Goal: Task Accomplishment & Management: Use online tool/utility

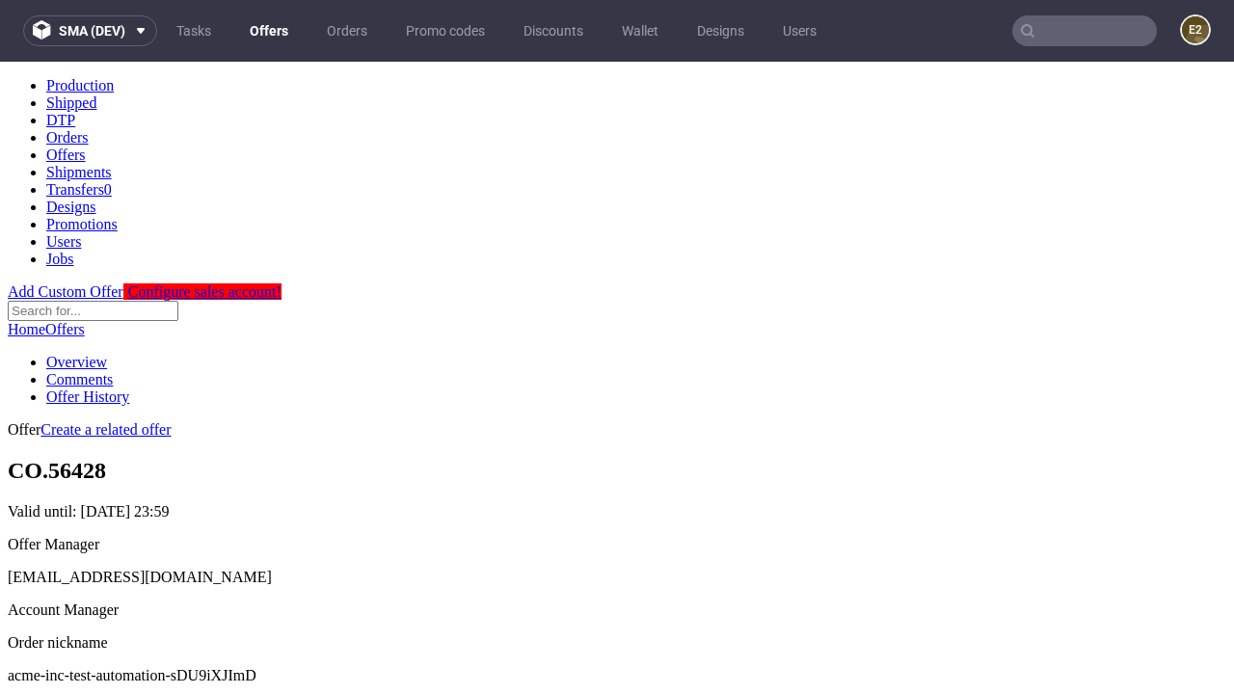
scroll to position [191, 0]
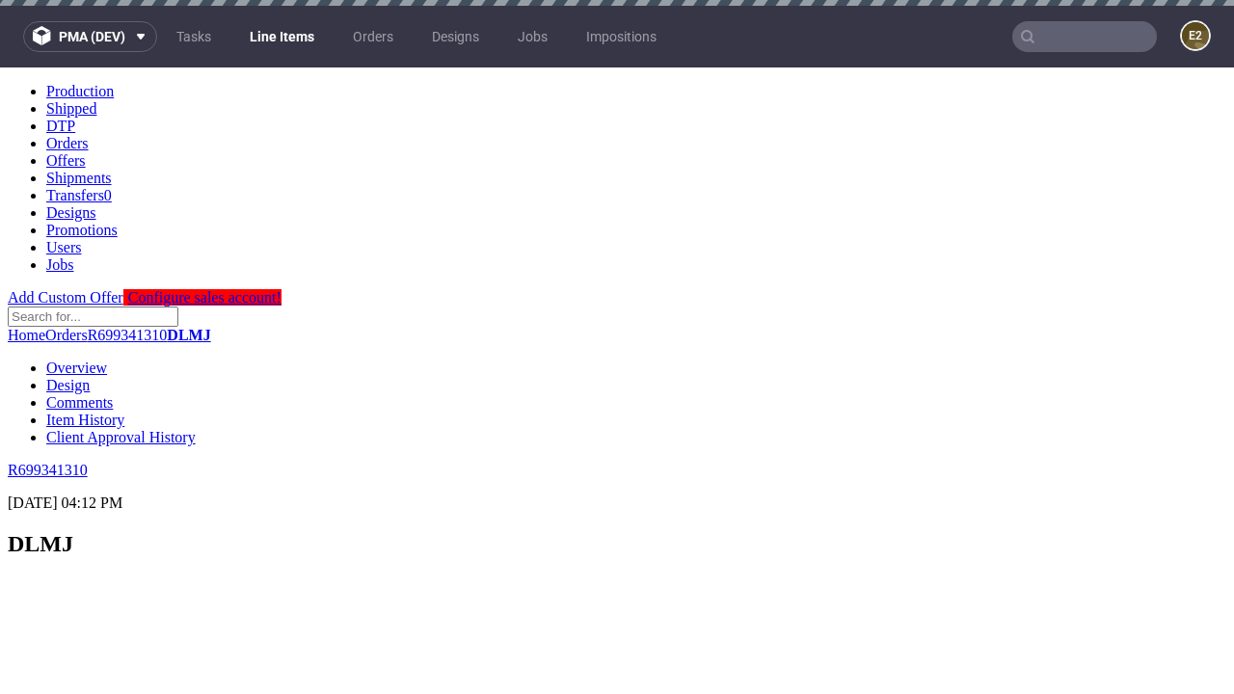
scroll to position [2879, 0]
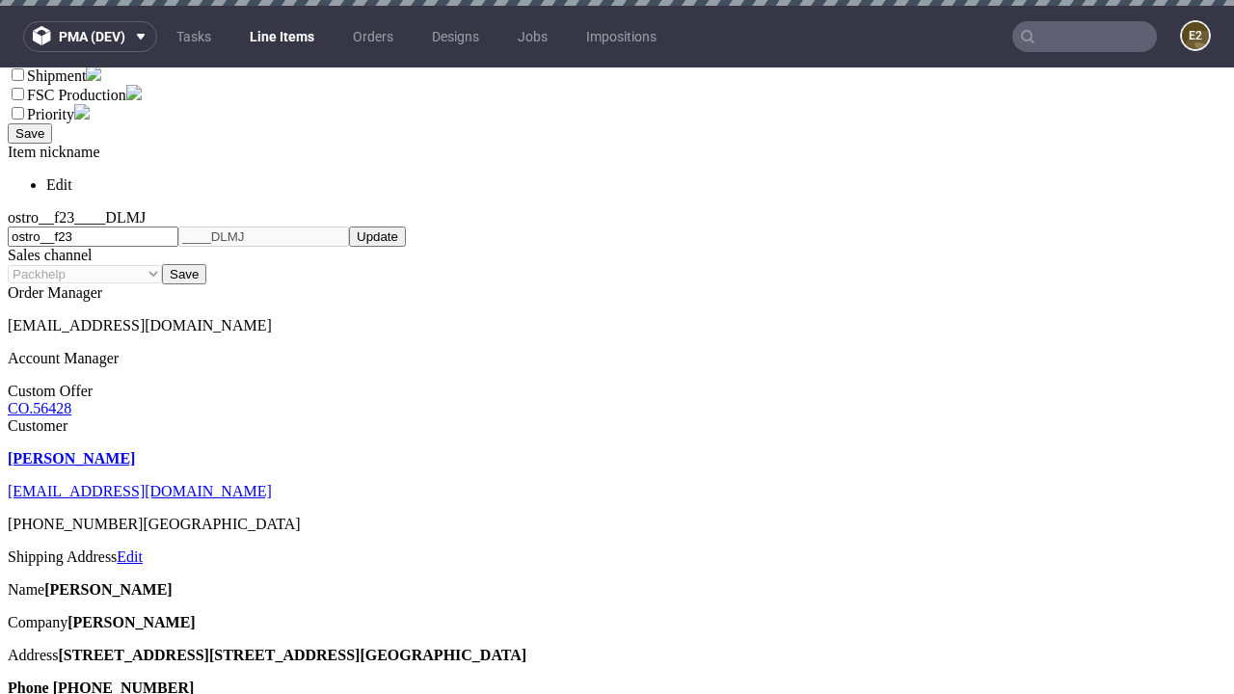
select select "accepted"
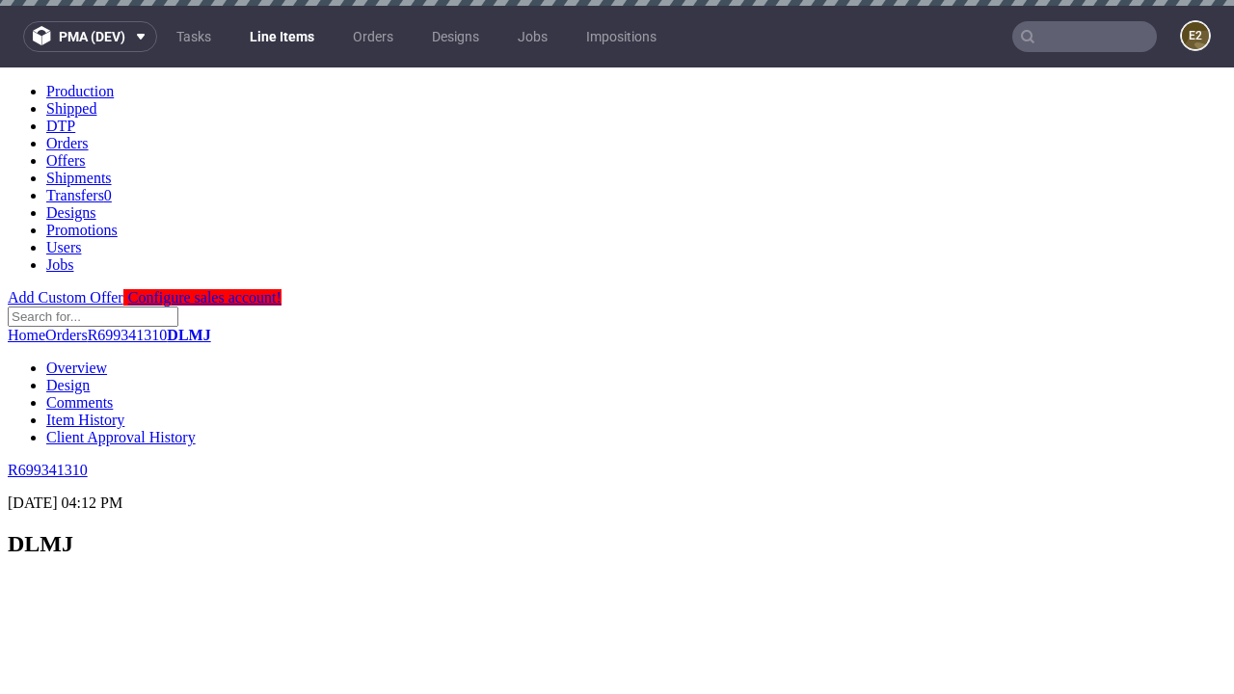
scroll to position [2647, 0]
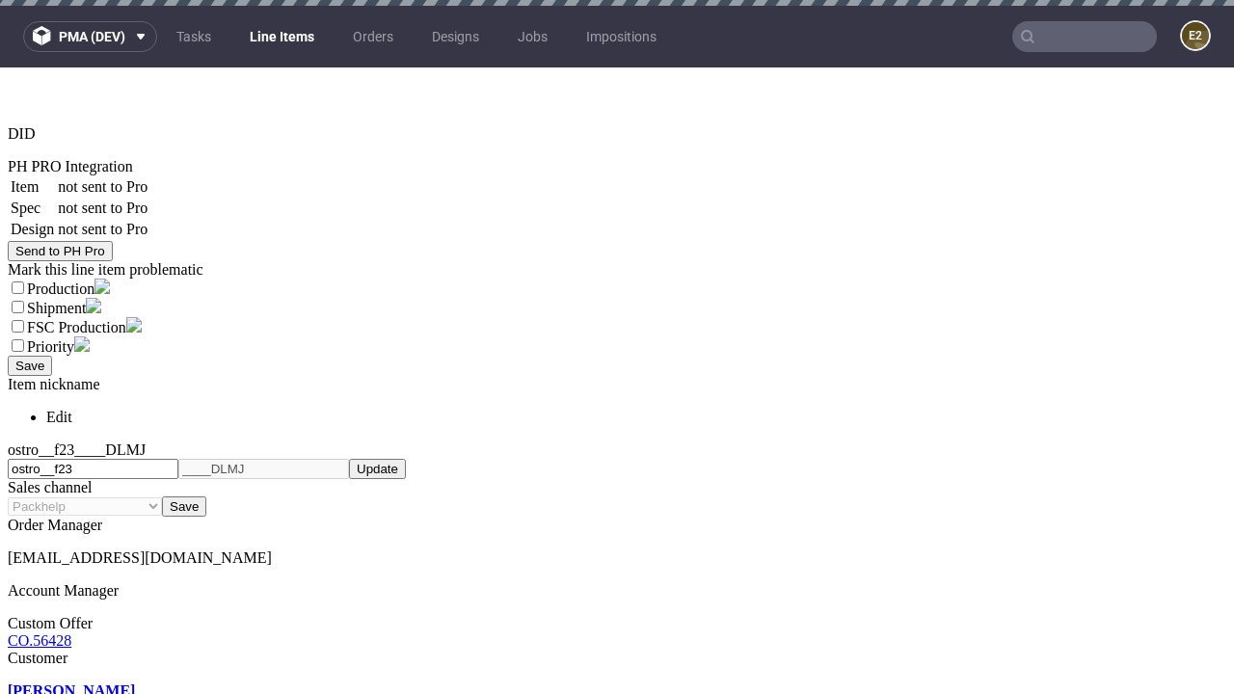
select select "received"
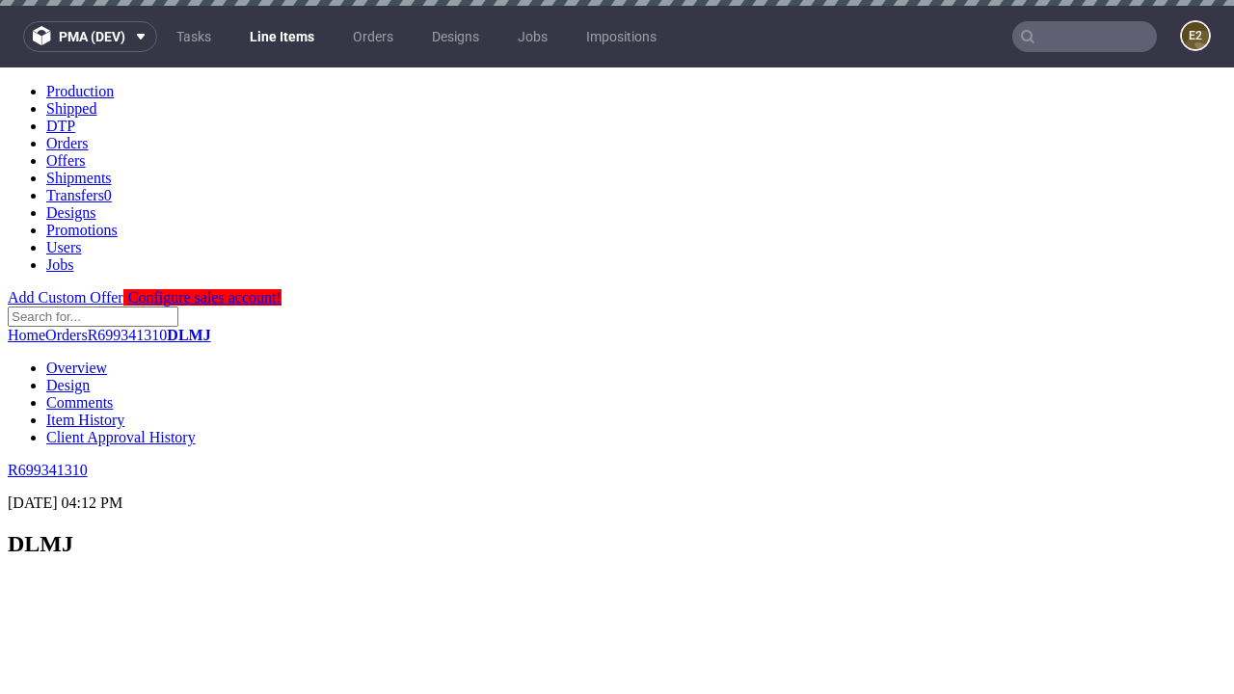
select select "accepted_dtp_issue_reprint"
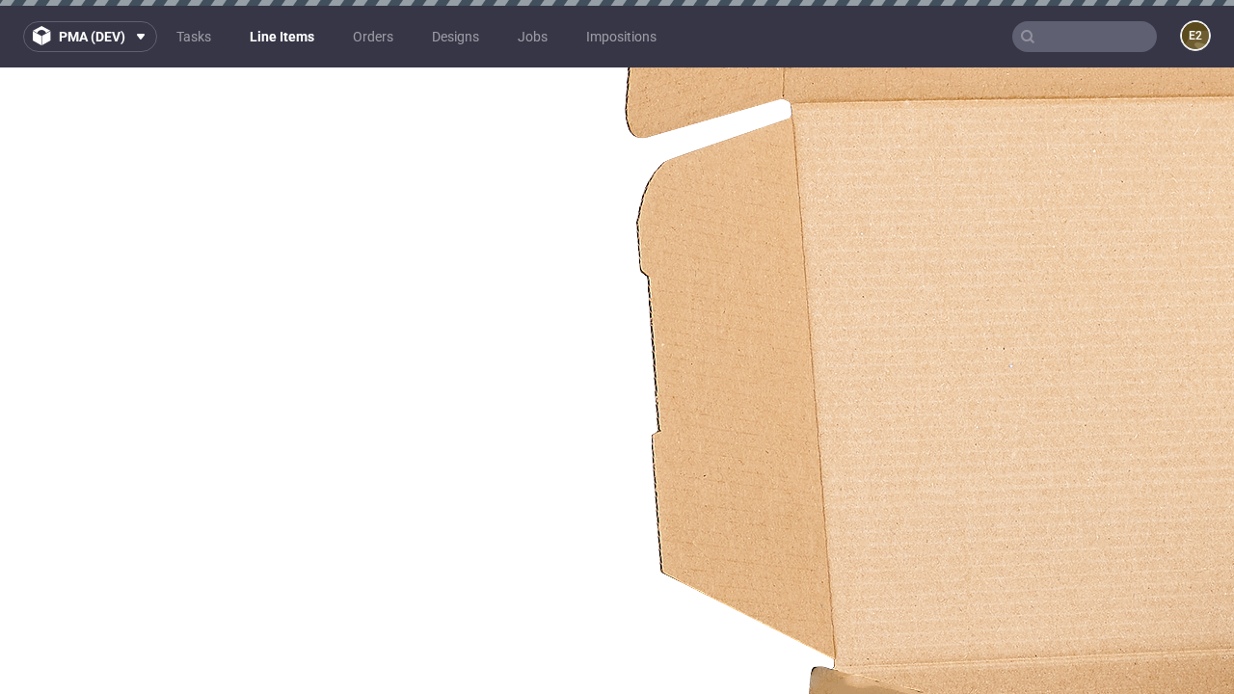
scroll to position [2647, 0]
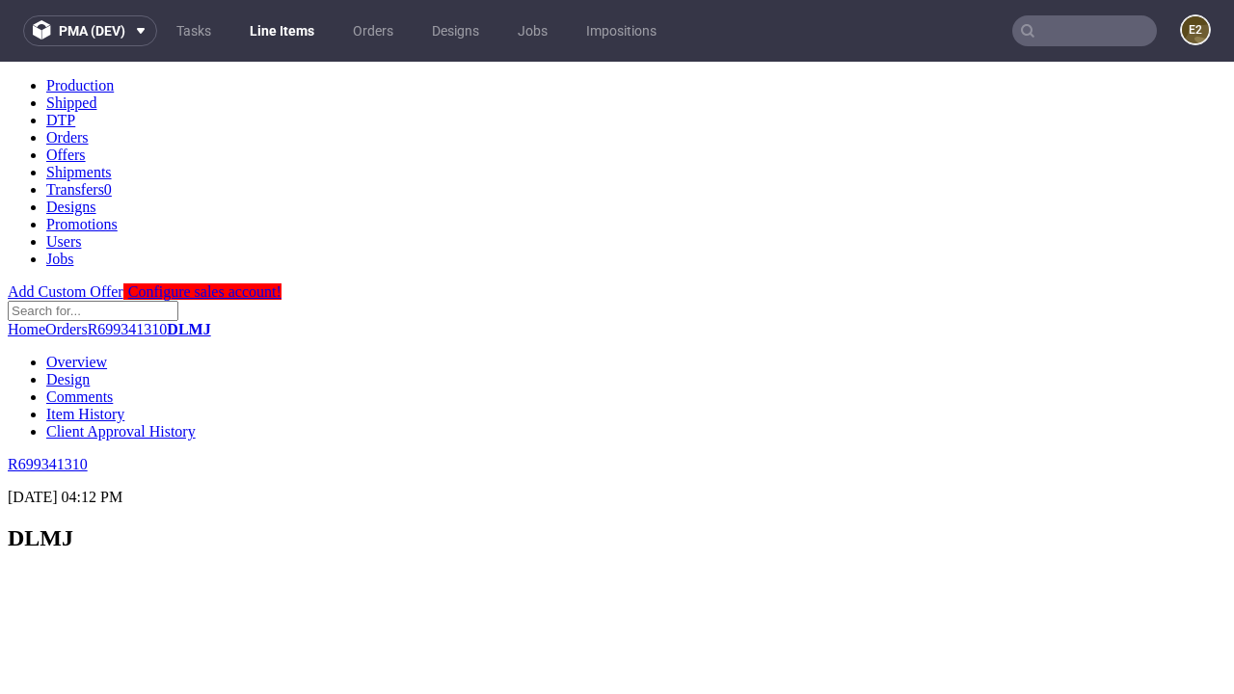
scroll to position [0, 0]
